Goal: Find specific page/section: Find specific page/section

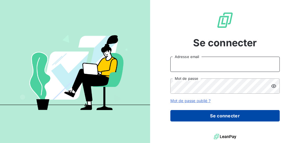
type input "[EMAIL_ADDRESS][DOMAIN_NAME]"
click at [219, 120] on button "Se connecter" at bounding box center [224, 115] width 109 height 11
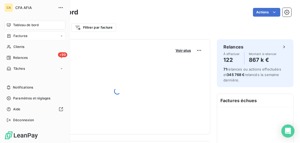
click at [20, 37] on span "Factures" at bounding box center [20, 36] width 14 height 5
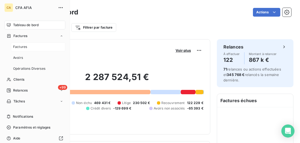
click at [21, 47] on span "Factures" at bounding box center [20, 47] width 14 height 5
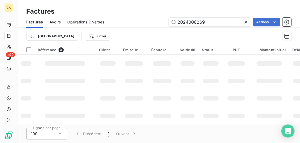
drag, startPoint x: 197, startPoint y: 19, endPoint x: 129, endPoint y: 11, distance: 68.4
click at [129, 11] on div "Factures Factures Avoirs Opérations Diverses 2024006269 Actions Trier Filtrer" at bounding box center [158, 22] width 282 height 45
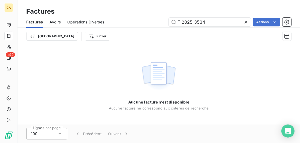
type input "F_2025_3534"
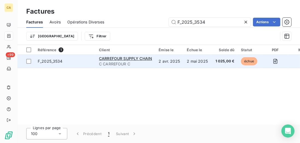
click at [84, 60] on span "F_2025_3534" at bounding box center [65, 61] width 55 height 5
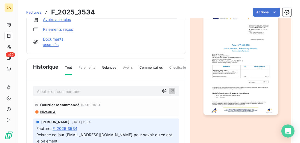
scroll to position [63, 0]
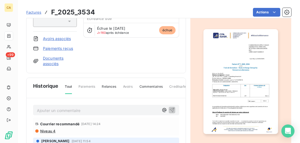
click at [54, 110] on p "Ajouter un commentaire ﻿" at bounding box center [98, 110] width 122 height 7
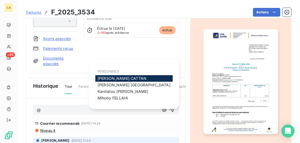
click at [107, 80] on span "[PERSON_NAME]" at bounding box center [122, 78] width 49 height 5
